Goal: Task Accomplishment & Management: Manage account settings

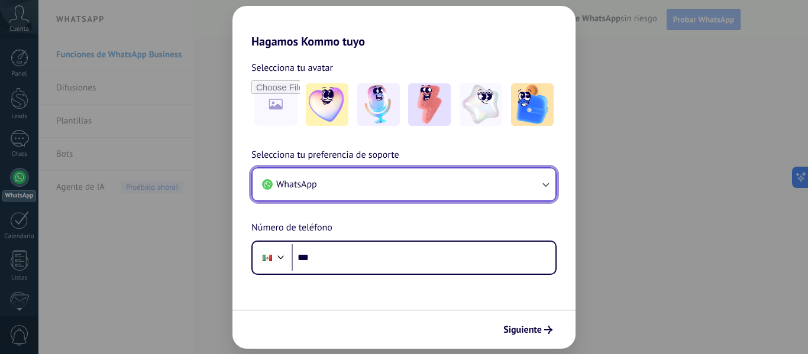
click at [539, 191] on button "WhatsApp" at bounding box center [404, 185] width 303 height 32
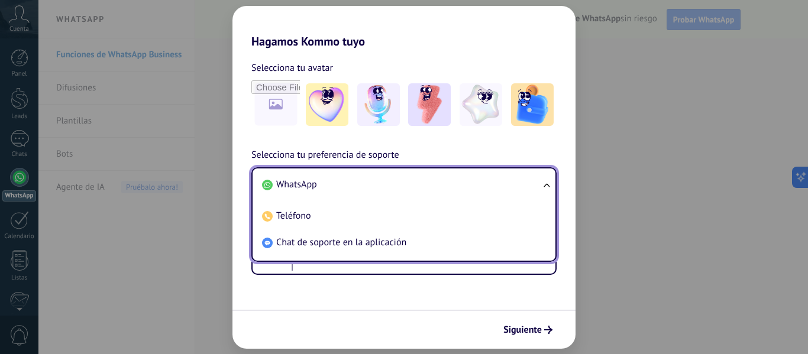
click at [329, 187] on li "WhatsApp" at bounding box center [401, 184] width 289 height 27
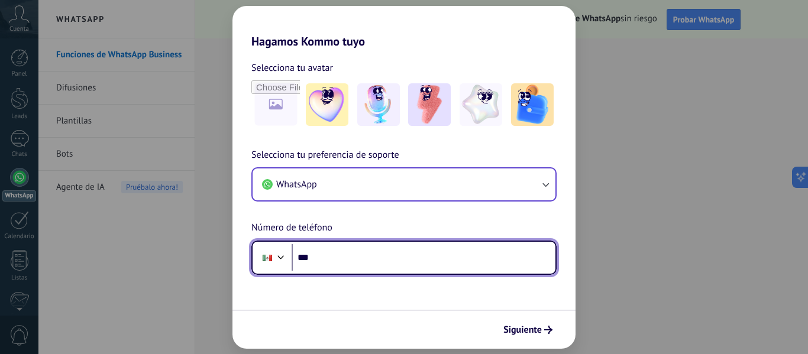
click at [329, 258] on input "***" at bounding box center [424, 257] width 264 height 27
click at [326, 257] on input "***" at bounding box center [424, 257] width 264 height 27
type input "**********"
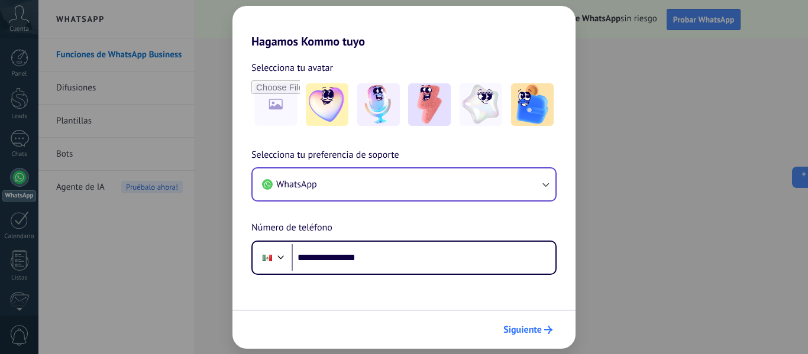
click at [530, 331] on span "Siguiente" at bounding box center [522, 330] width 38 height 8
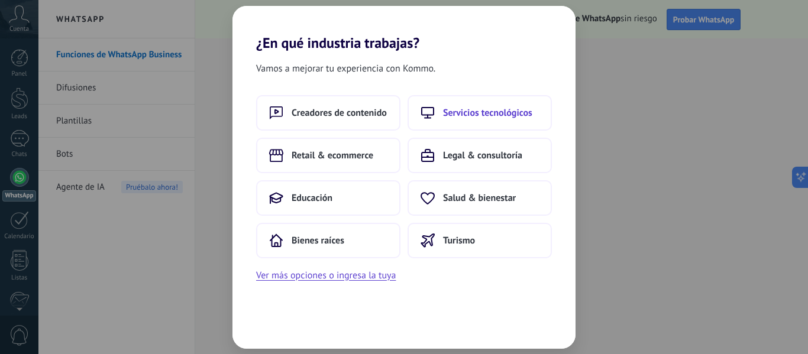
click at [516, 119] on button "Servicios tecnológicos" at bounding box center [479, 112] width 144 height 35
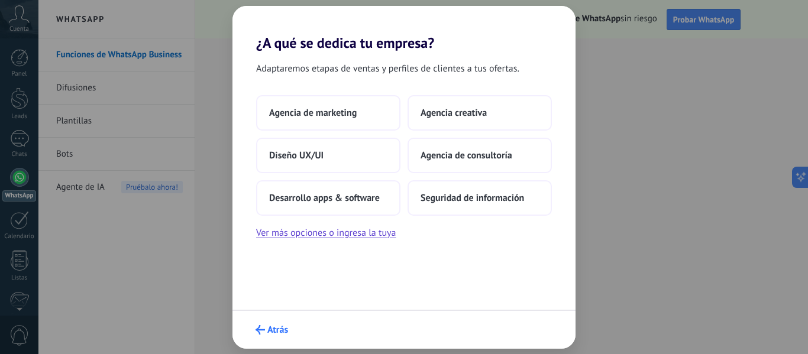
click at [264, 333] on icon "submit" at bounding box center [259, 329] width 9 height 9
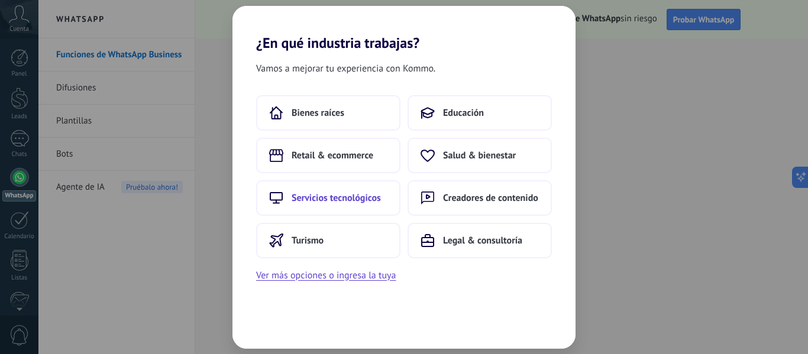
click at [344, 203] on span "Servicios tecnológicos" at bounding box center [336, 198] width 89 height 12
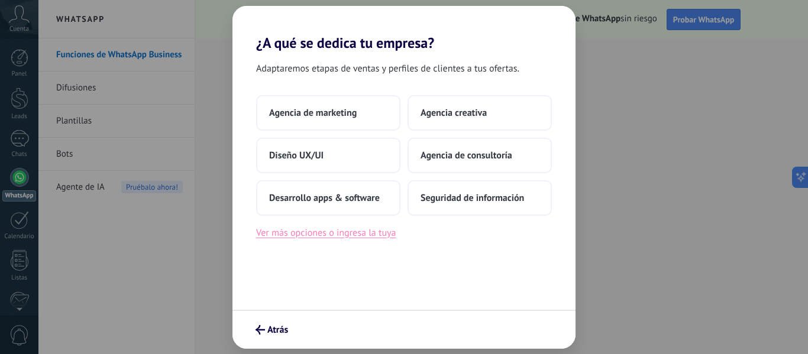
click at [368, 239] on button "Ver más opciones o ingresa la tuya" at bounding box center [326, 232] width 140 height 15
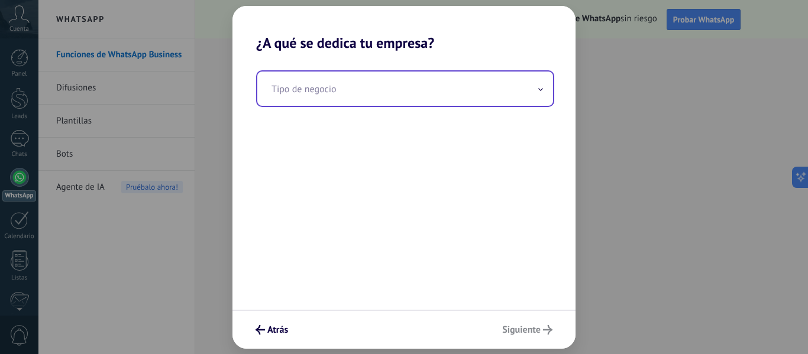
click at [348, 92] on input "text" at bounding box center [405, 89] width 296 height 34
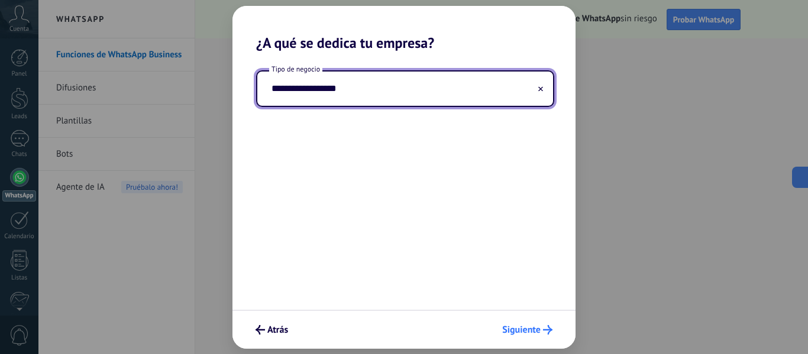
type input "**********"
click at [532, 331] on span "Siguiente" at bounding box center [521, 330] width 38 height 8
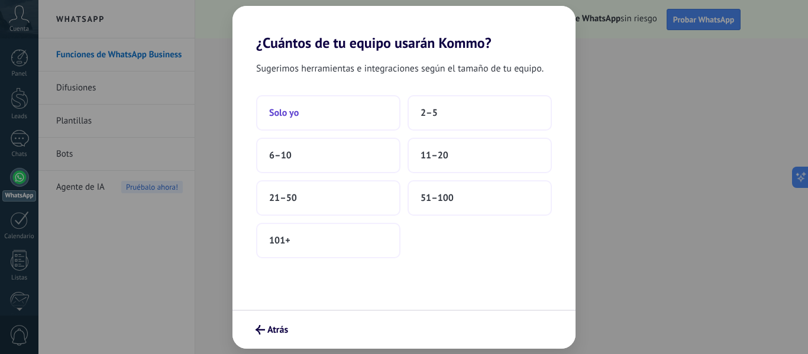
click at [318, 101] on button "Solo yo" at bounding box center [328, 112] width 144 height 35
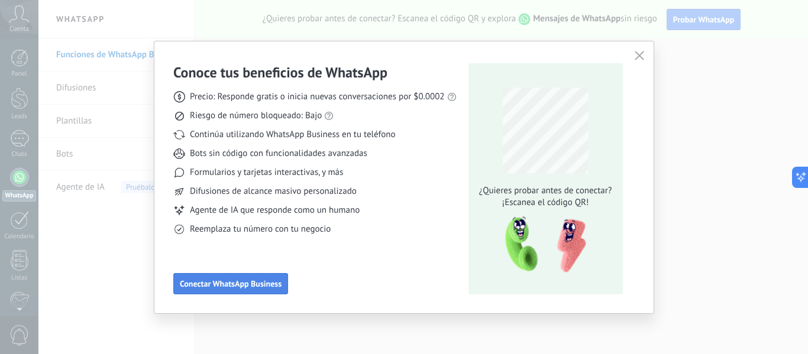
click at [263, 288] on span "Conectar WhatsApp Business" at bounding box center [231, 284] width 102 height 8
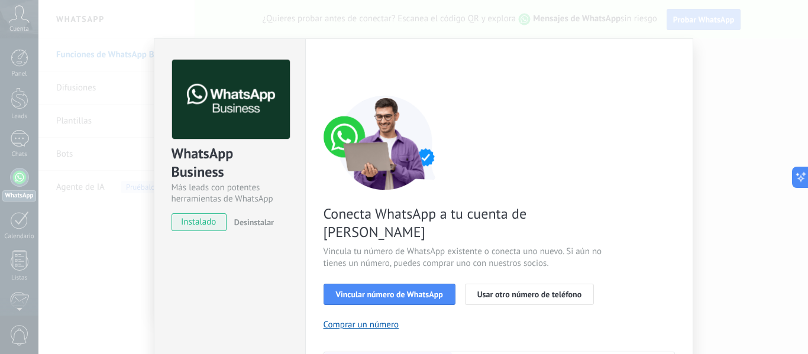
click at [710, 89] on div "WhatsApp Business Más leads con potentes herramientas de WhatsApp instalado Des…" at bounding box center [422, 177] width 769 height 354
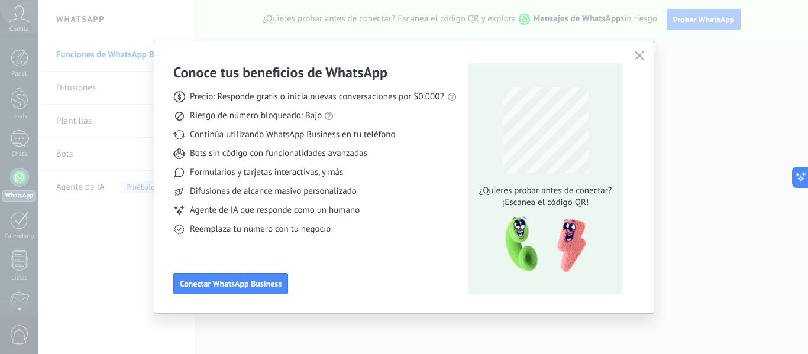
click at [637, 57] on icon "button" at bounding box center [639, 55] width 9 height 9
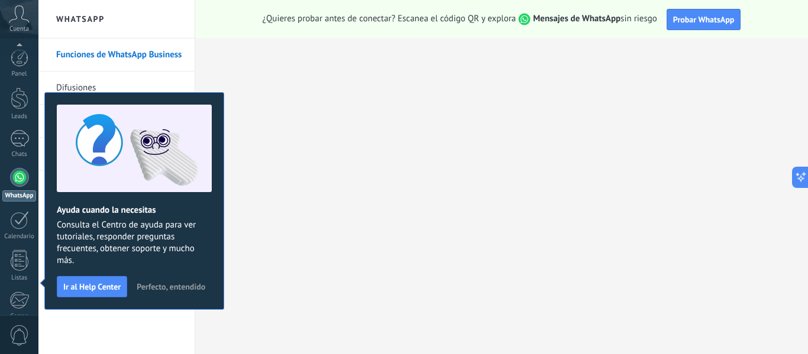
scroll to position [138, 0]
click at [164, 279] on button "Perfecto, entendido" at bounding box center [170, 287] width 79 height 18
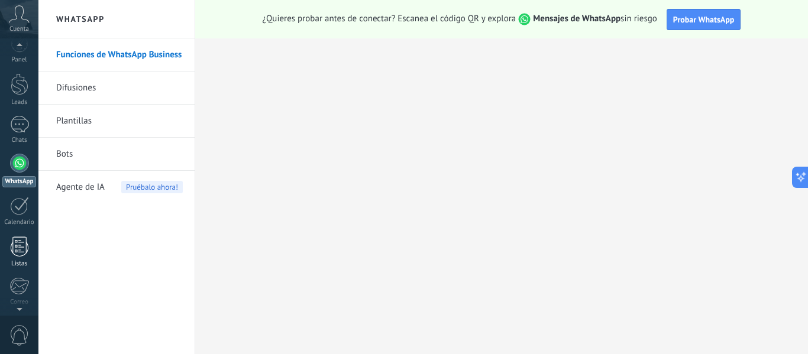
scroll to position [0, 0]
click at [25, 182] on div at bounding box center [19, 177] width 19 height 19
click at [24, 147] on div at bounding box center [19, 138] width 19 height 17
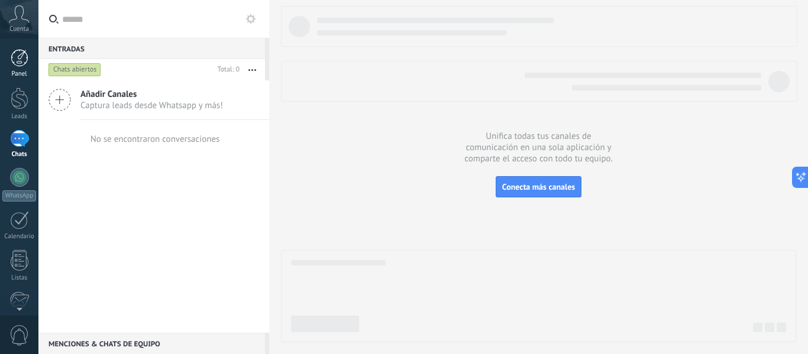
click at [19, 64] on div at bounding box center [20, 58] width 18 height 18
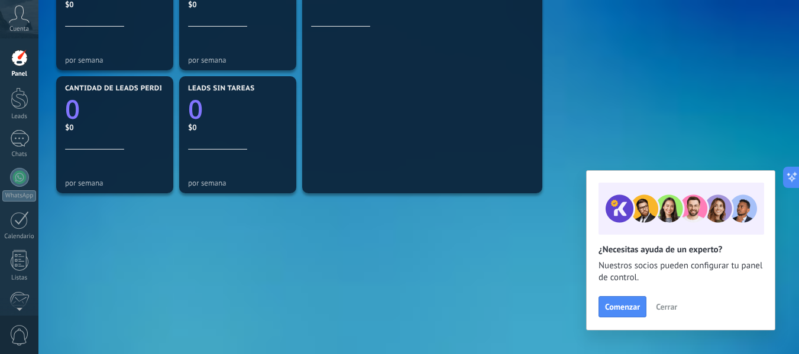
scroll to position [447, 0]
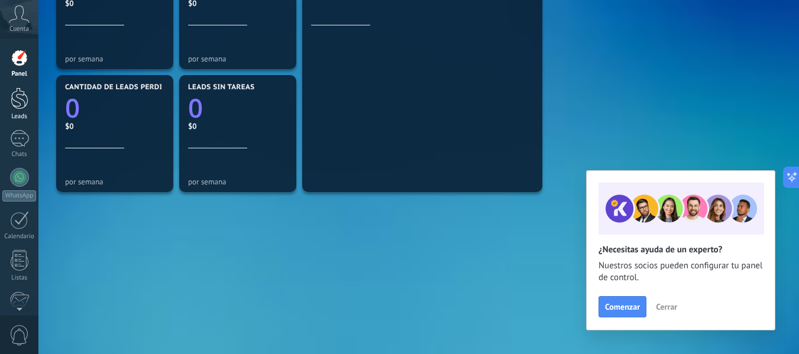
click at [31, 107] on link "Leads" at bounding box center [19, 104] width 38 height 33
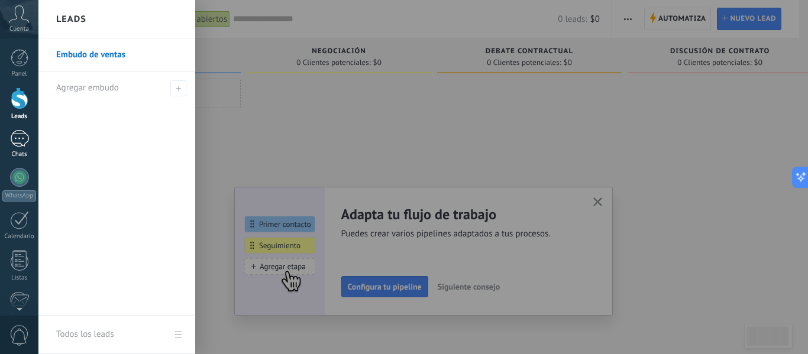
click at [22, 136] on div at bounding box center [19, 138] width 19 height 17
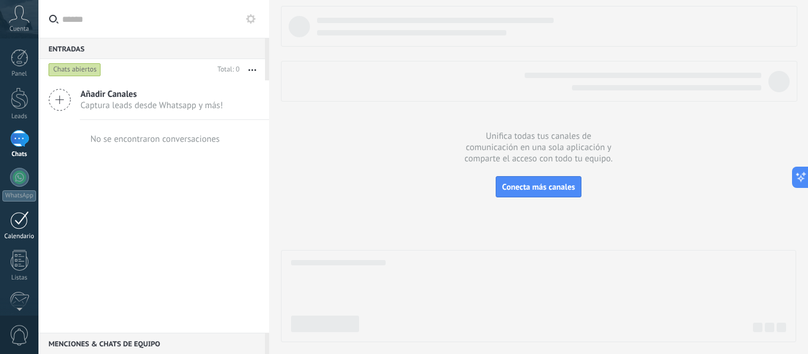
click at [18, 219] on div at bounding box center [19, 220] width 19 height 18
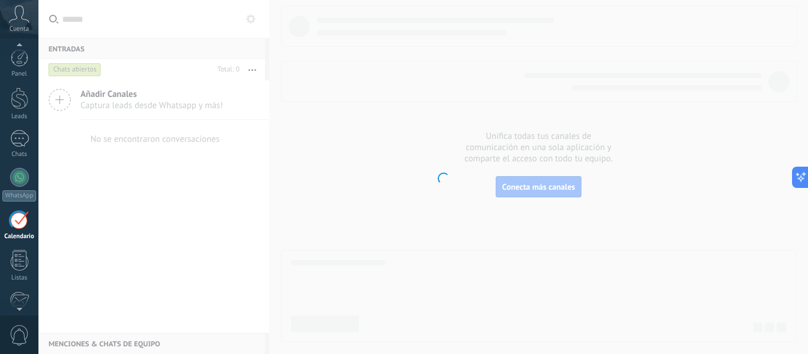
scroll to position [34, 0]
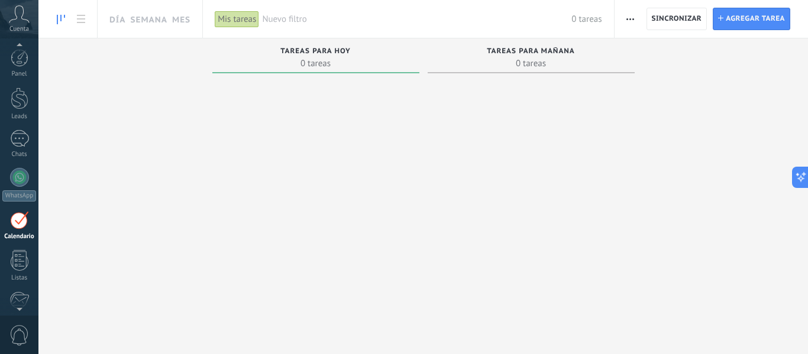
scroll to position [34, 0]
click at [83, 15] on use at bounding box center [81, 19] width 8 height 8
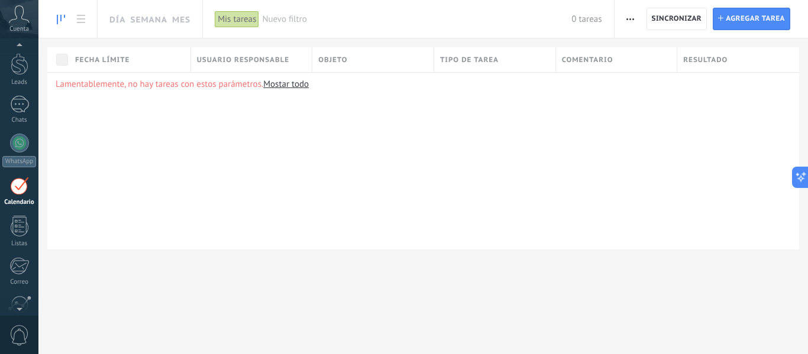
click at [60, 24] on link at bounding box center [61, 19] width 20 height 23
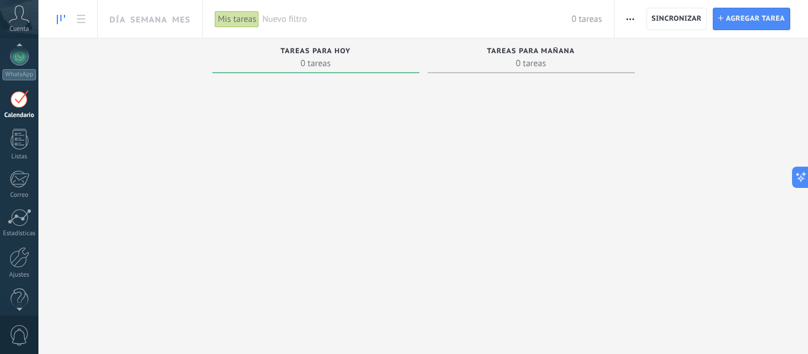
scroll to position [138, 0]
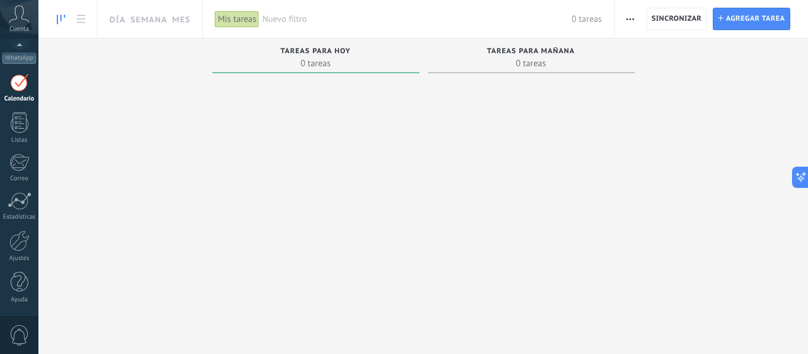
click at [24, 336] on span "0" at bounding box center [19, 335] width 20 height 21
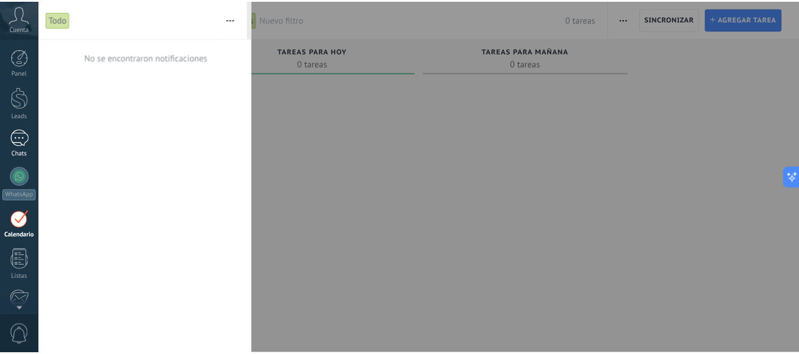
scroll to position [0, 0]
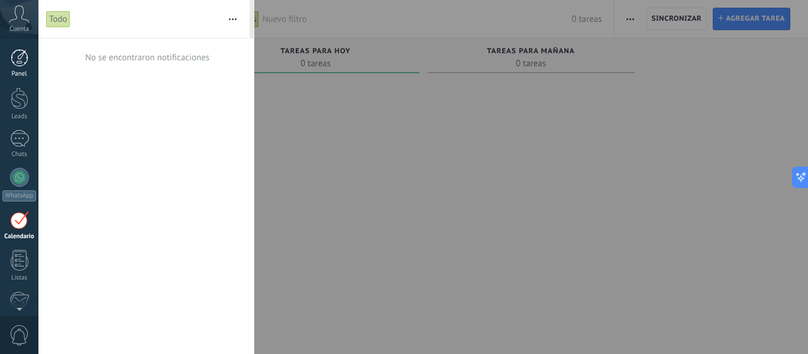
click at [27, 54] on div at bounding box center [20, 58] width 18 height 18
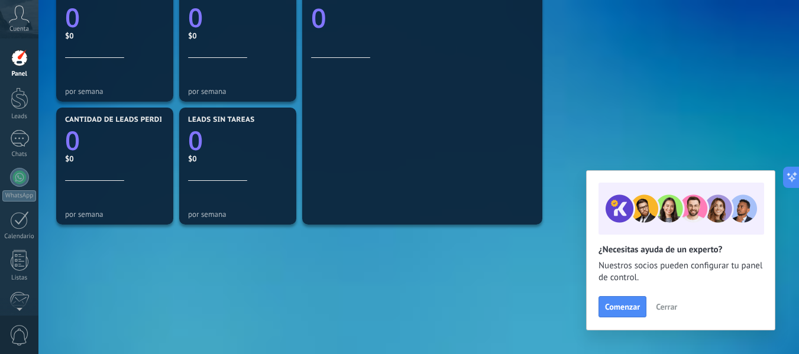
scroll to position [447, 0]
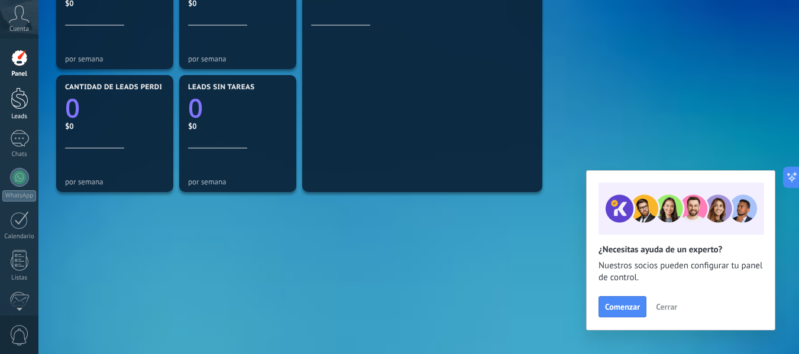
click at [11, 98] on div at bounding box center [20, 99] width 18 height 22
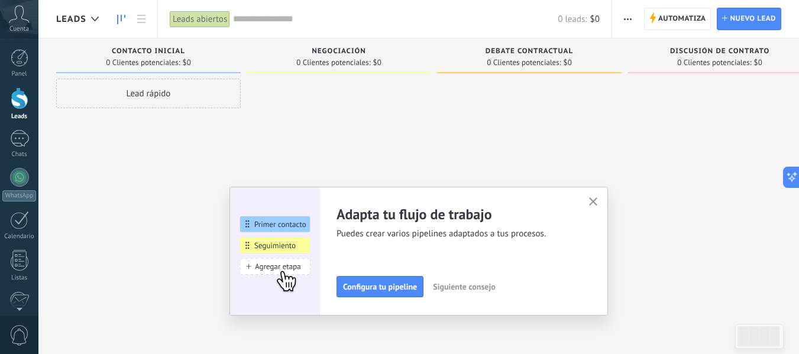
click at [592, 204] on button "button" at bounding box center [593, 203] width 15 height 16
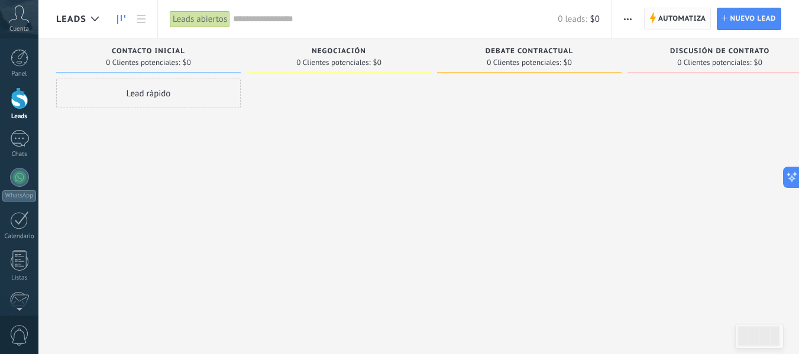
click at [664, 21] on span "Automatiza" at bounding box center [682, 18] width 48 height 21
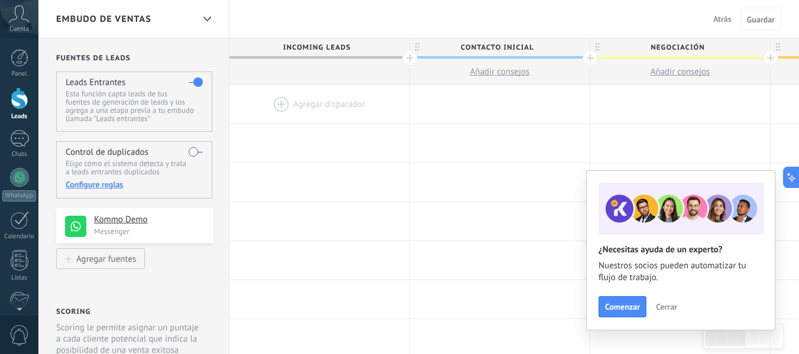
click at [140, 224] on h4 "Kommo Demo" at bounding box center [149, 220] width 111 height 12
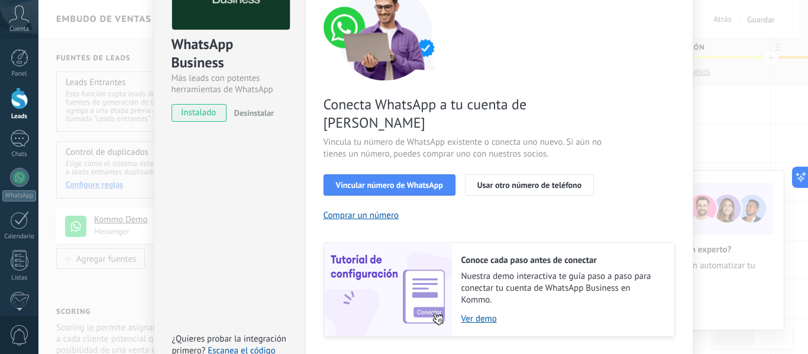
scroll to position [118, 0]
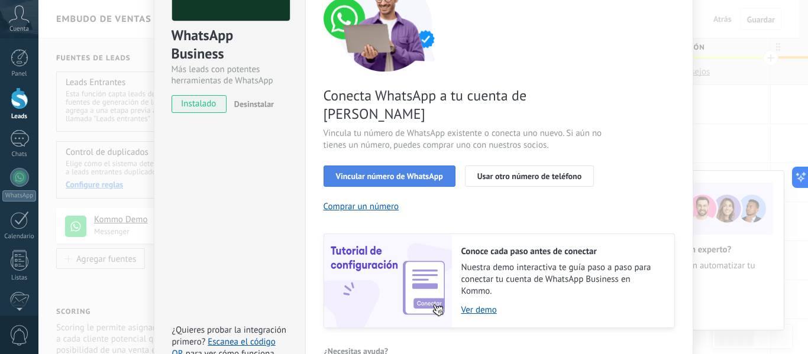
click at [390, 172] on span "Vincular número de WhatsApp" at bounding box center [389, 176] width 107 height 8
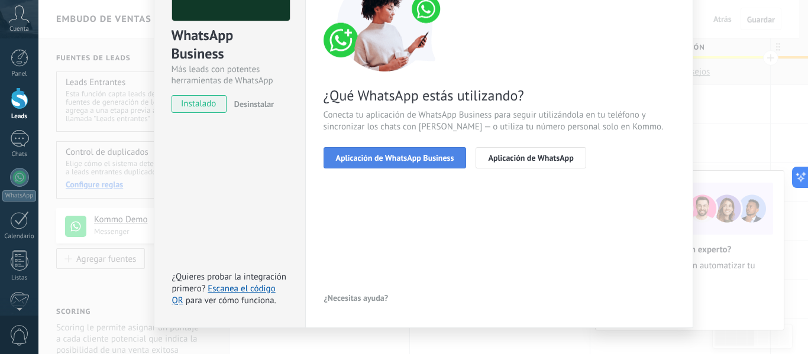
click at [425, 163] on button "Aplicación de WhatsApp Business" at bounding box center [394, 157] width 143 height 21
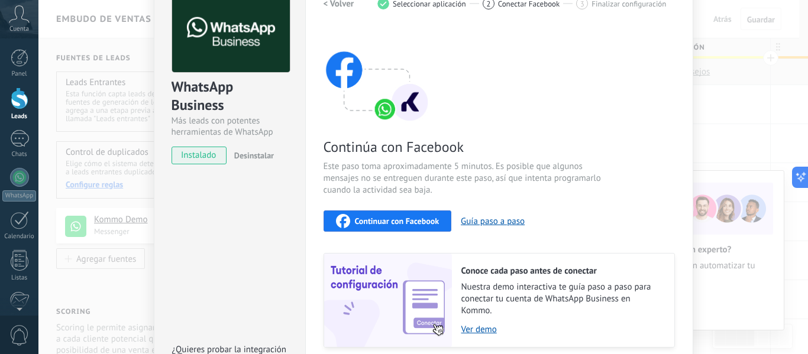
scroll to position [0, 0]
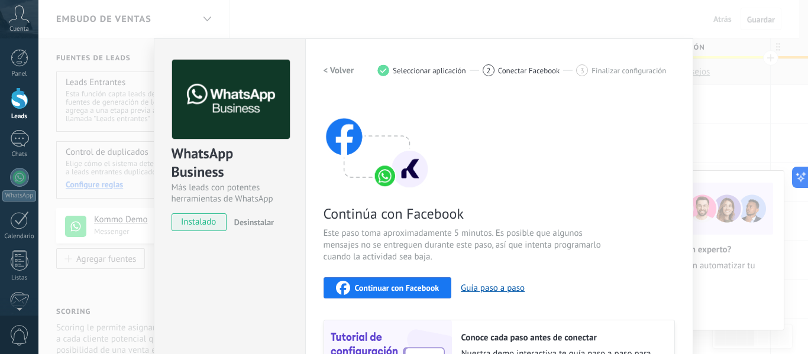
click at [328, 72] on h2 "< Volver" at bounding box center [338, 70] width 31 height 11
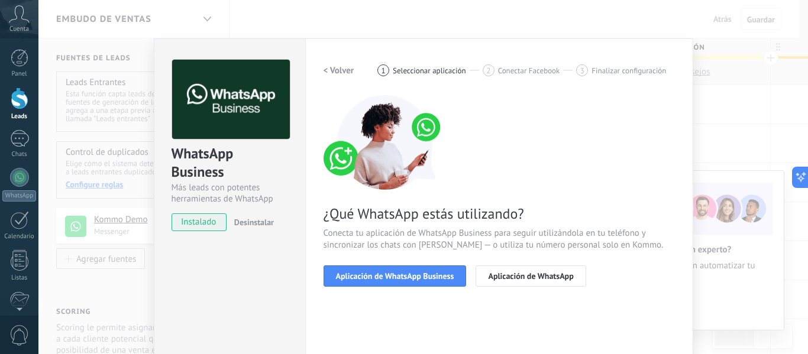
click at [328, 72] on h2 "< Volver" at bounding box center [338, 70] width 31 height 11
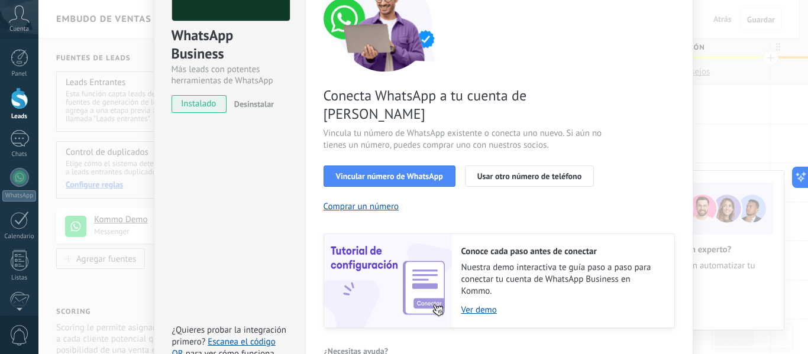
scroll to position [171, 0]
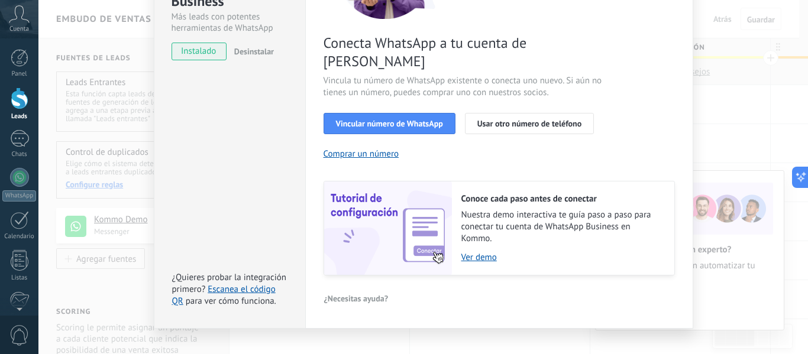
click at [716, 142] on div "WhatsApp Business Más leads con potentes herramientas de WhatsApp instalado Des…" at bounding box center [422, 177] width 769 height 354
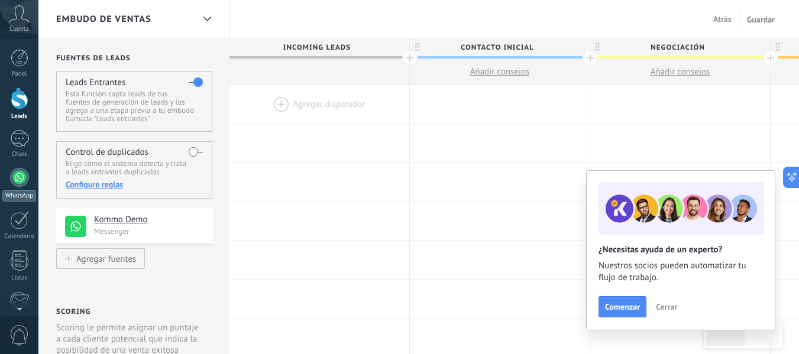
click at [15, 180] on div at bounding box center [19, 177] width 19 height 19
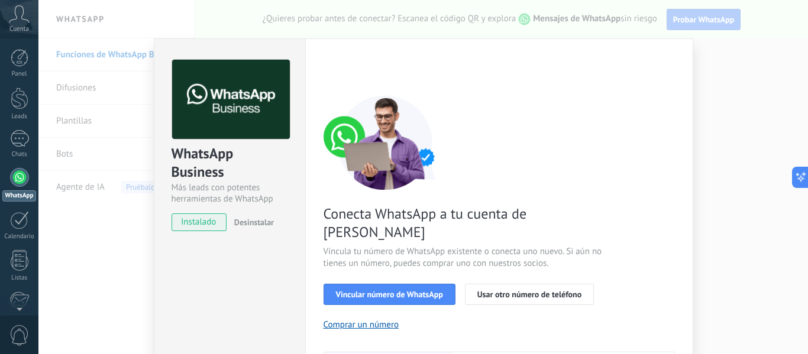
click at [739, 95] on div "WhatsApp Business Más leads con potentes herramientas de WhatsApp instalado Des…" at bounding box center [422, 177] width 769 height 354
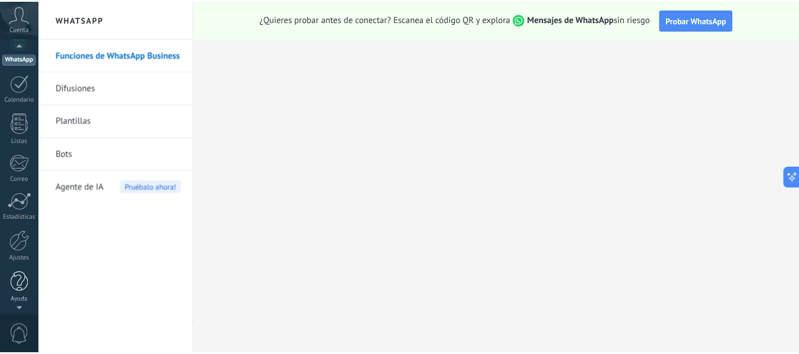
scroll to position [138, 0]
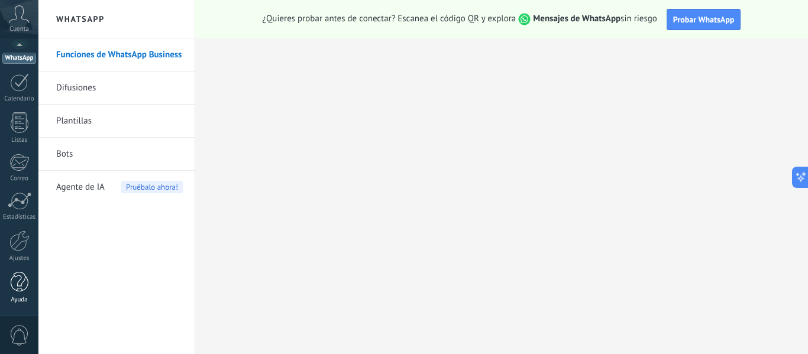
click at [15, 282] on div at bounding box center [20, 282] width 18 height 21
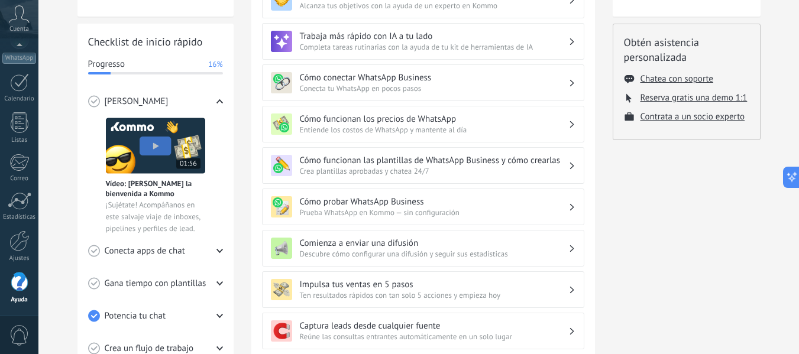
scroll to position [118, 0]
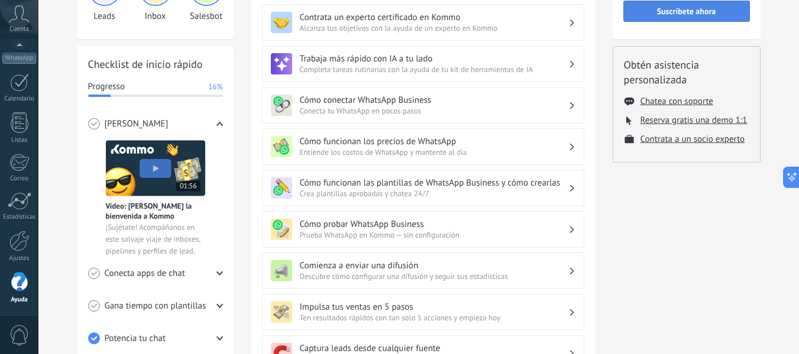
click at [691, 15] on span "Suscríbete ahora" at bounding box center [686, 11] width 59 height 8
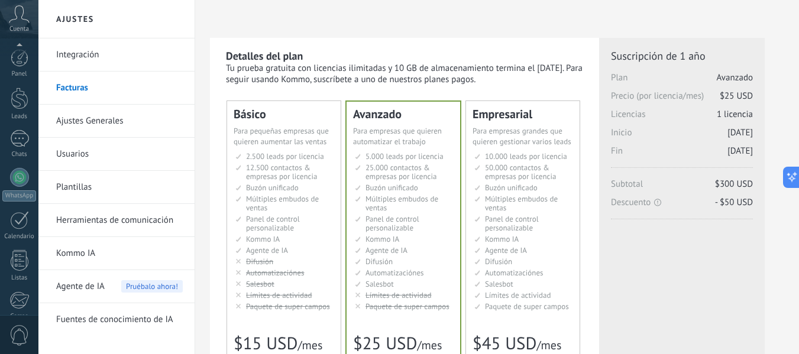
scroll to position [138, 0]
